Goal: Information Seeking & Learning: Check status

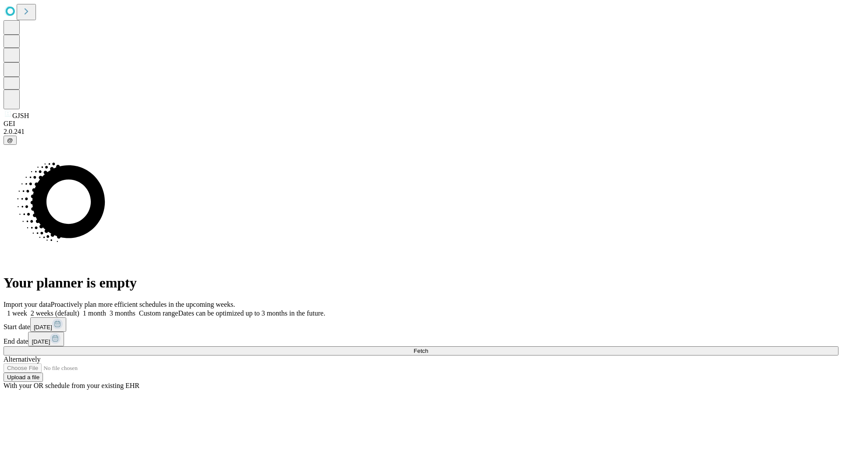
click at [428, 347] on span "Fetch" at bounding box center [420, 350] width 14 height 7
